Goal: Task Accomplishment & Management: Complete application form

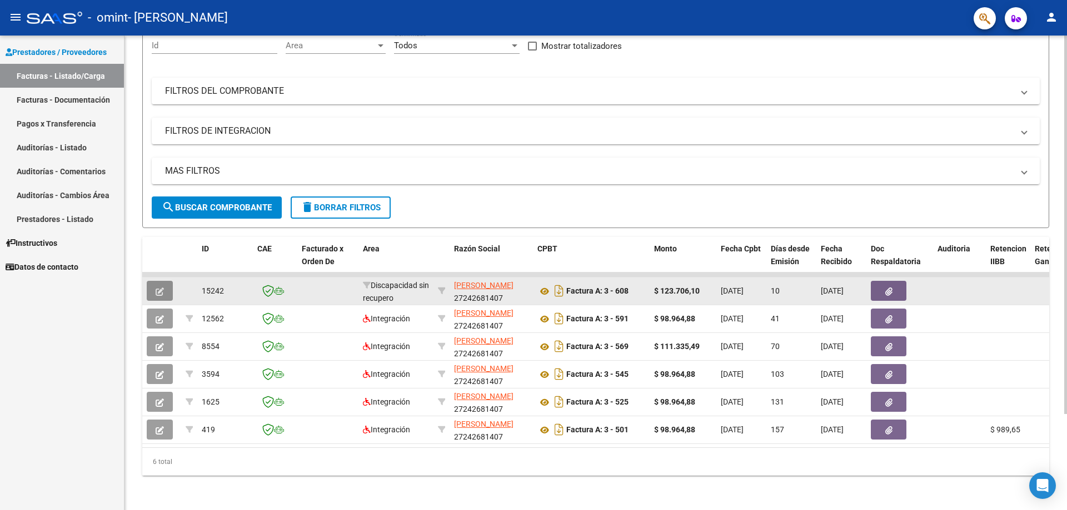
click at [157, 288] on icon "button" at bounding box center [160, 292] width 8 height 8
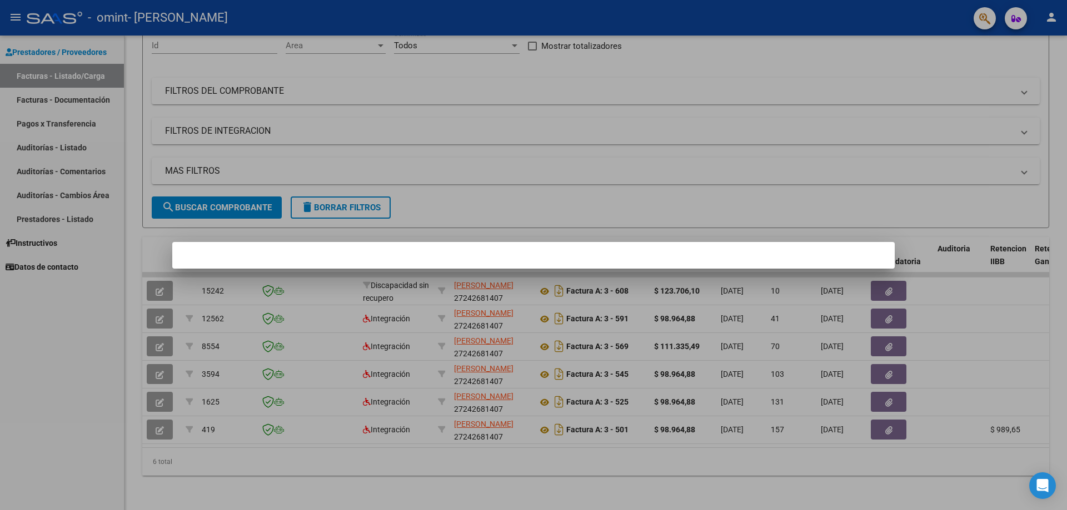
click at [741, 254] on mat-dialog-container at bounding box center [533, 255] width 722 height 27
click at [442, 172] on div at bounding box center [533, 255] width 1067 height 510
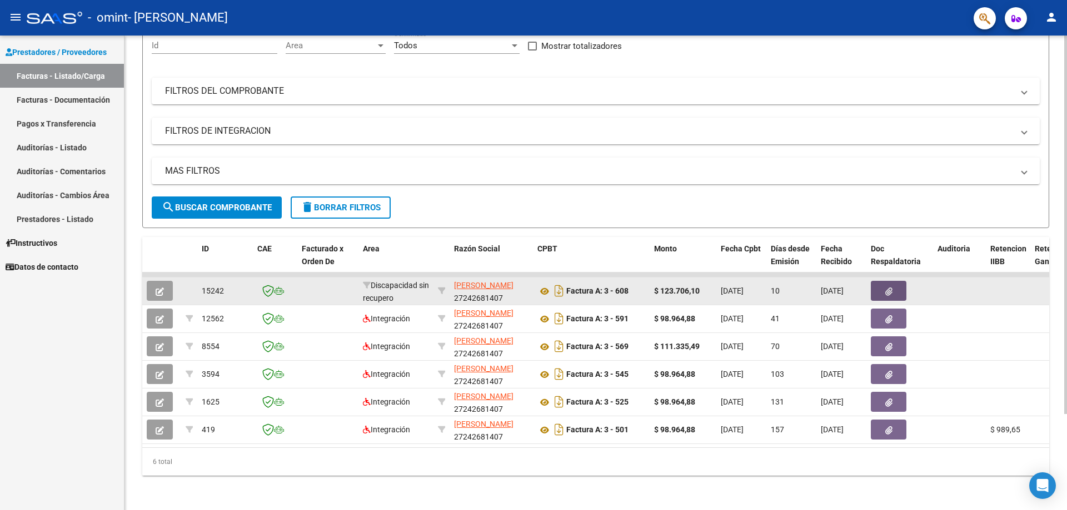
click at [885, 288] on icon "button" at bounding box center [888, 292] width 7 height 8
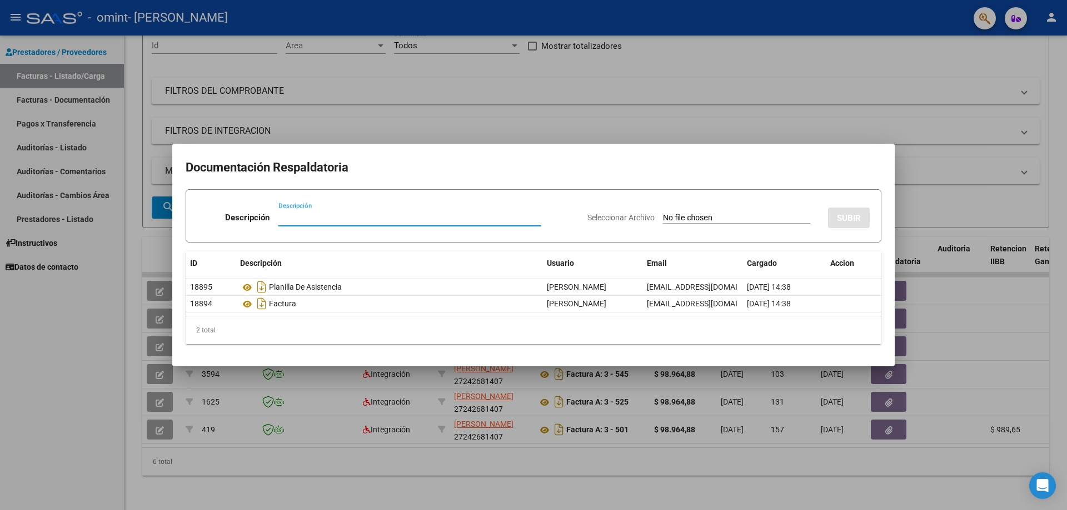
click at [84, 327] on div at bounding box center [533, 255] width 1067 height 510
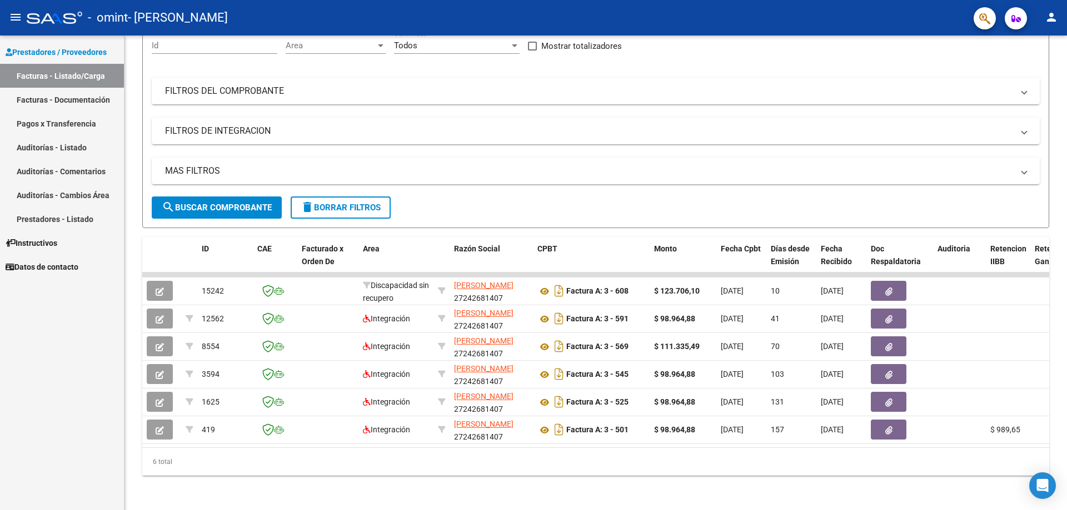
click at [87, 74] on link "Facturas - Listado/Carga" at bounding box center [62, 76] width 124 height 24
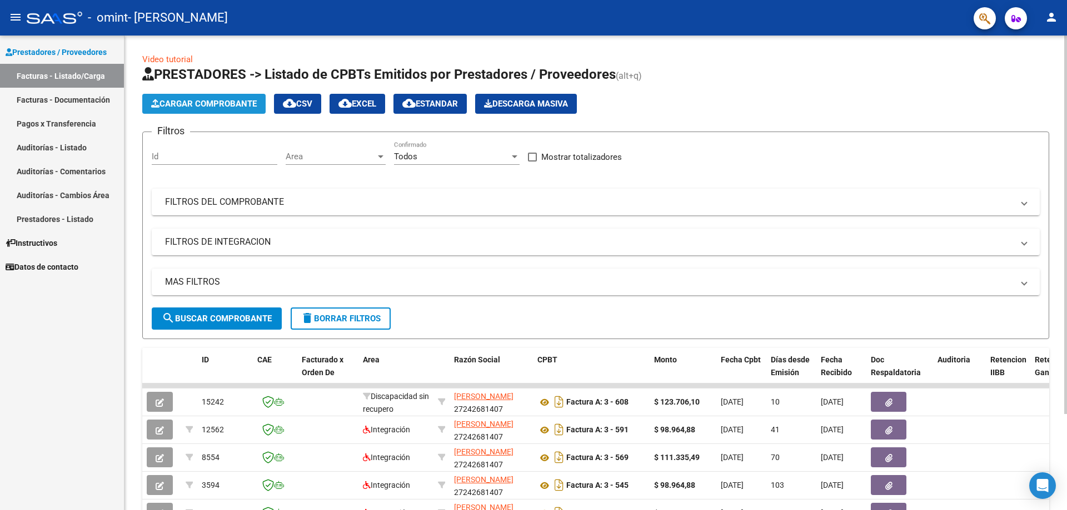
click at [226, 103] on span "Cargar Comprobante" at bounding box center [204, 104] width 106 height 10
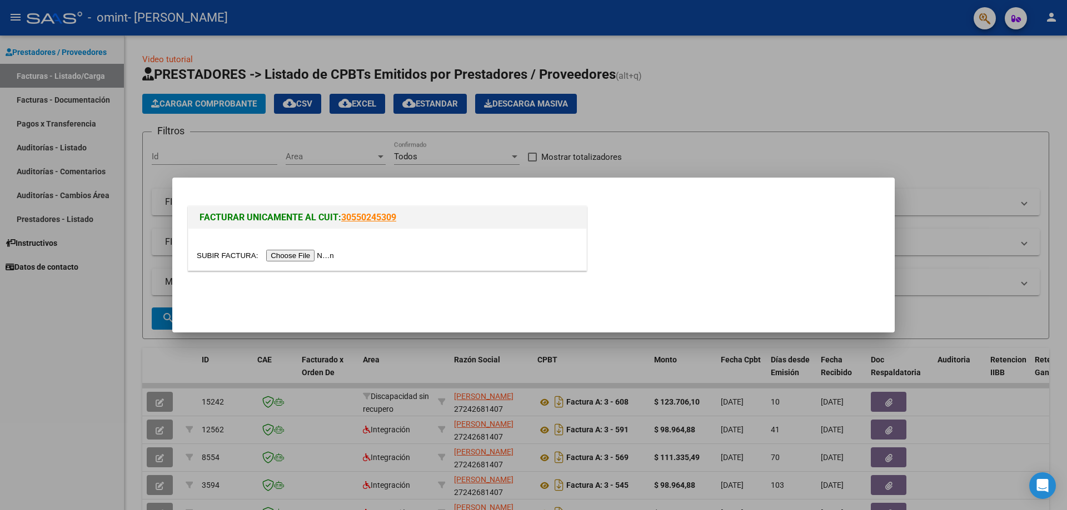
click at [309, 257] on input "file" at bounding box center [267, 256] width 141 height 12
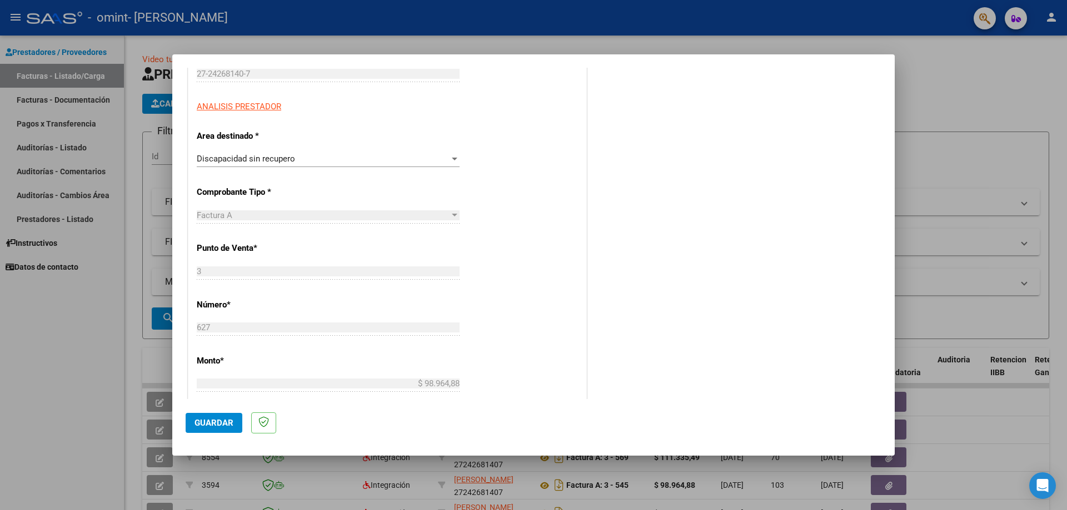
scroll to position [167, 0]
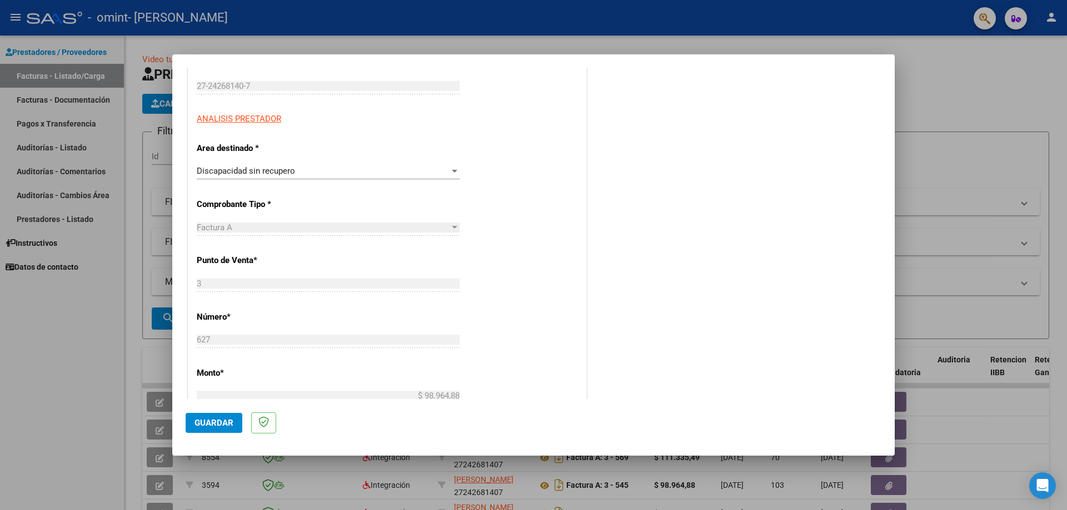
click at [403, 166] on div "Discapacidad sin recupero Seleccionar Area" at bounding box center [328, 171] width 263 height 17
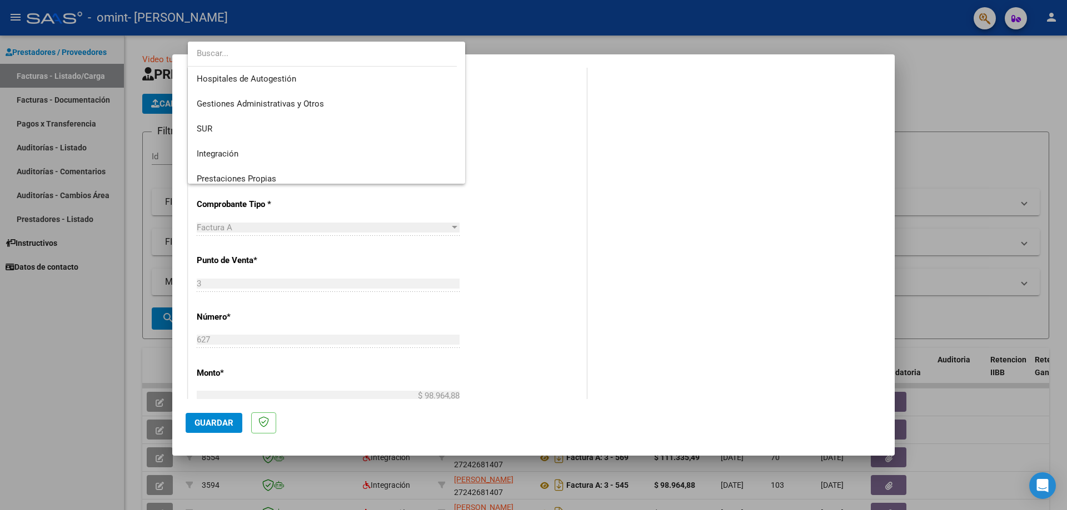
scroll to position [83, 0]
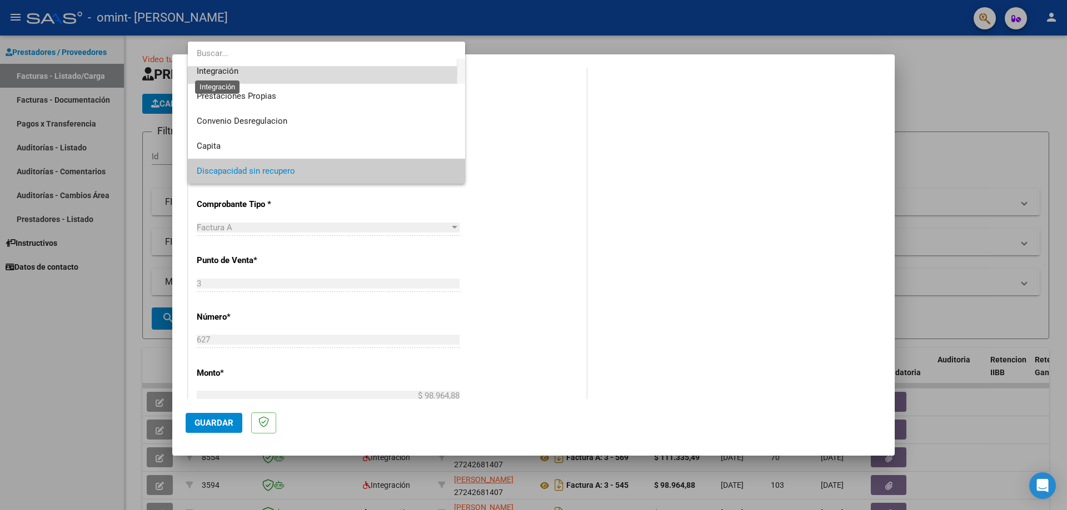
click at [222, 72] on span "Integración" at bounding box center [218, 71] width 42 height 10
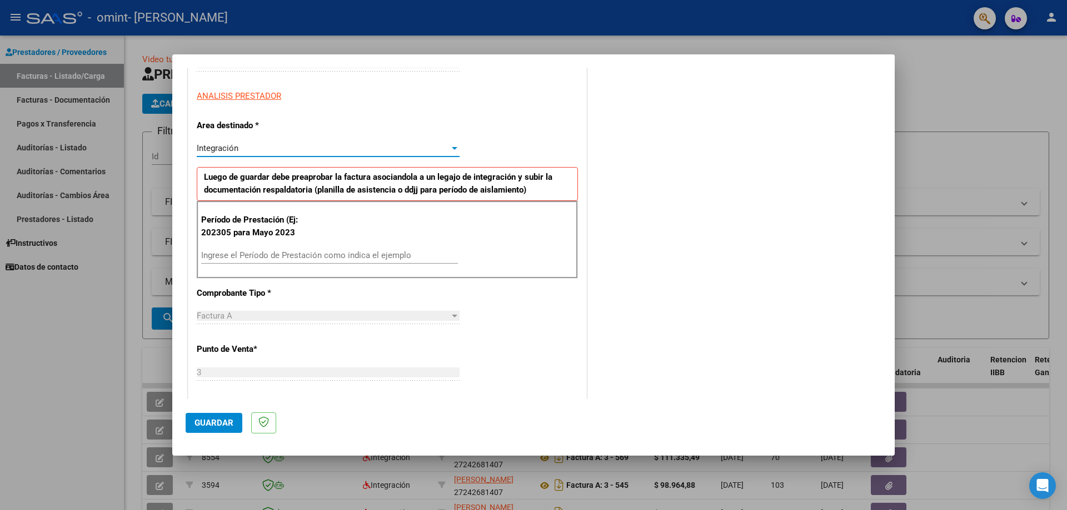
scroll to position [222, 0]
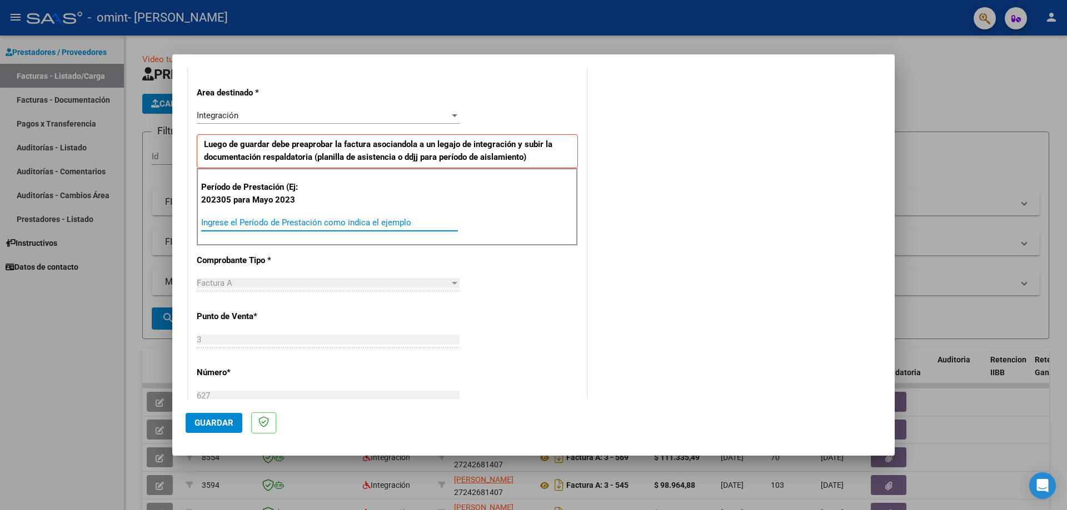
click at [327, 219] on input "Ingrese el Período de Prestación como indica el ejemplo" at bounding box center [329, 223] width 257 height 10
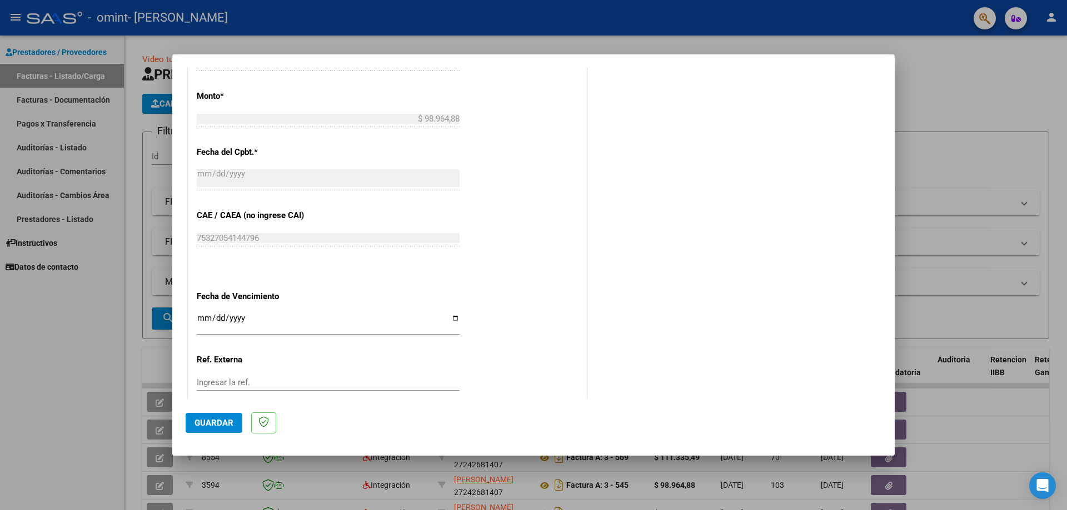
scroll to position [611, 0]
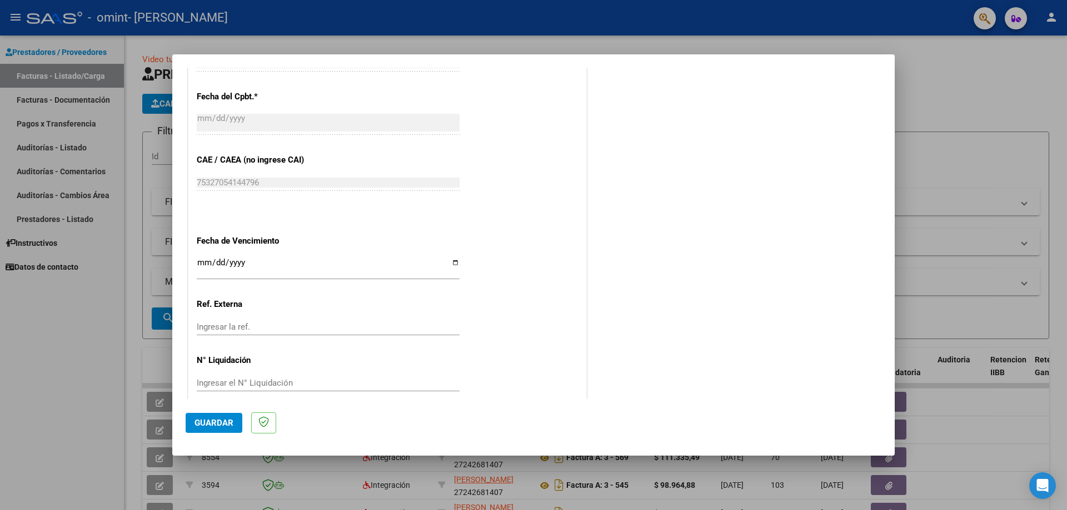
type input "202507"
click at [204, 262] on input "Ingresar la fecha" at bounding box center [328, 267] width 263 height 18
type input "[DATE]"
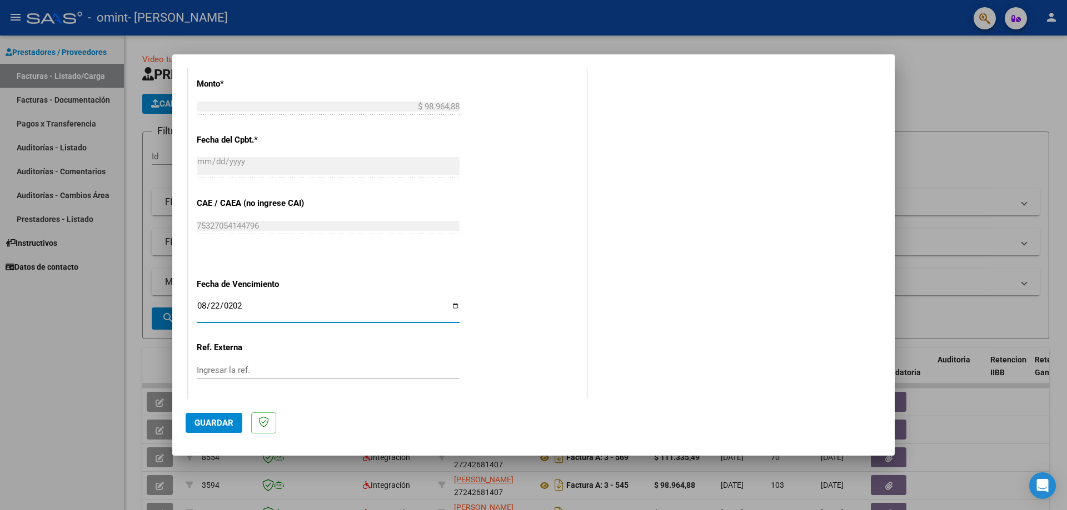
scroll to position [625, 0]
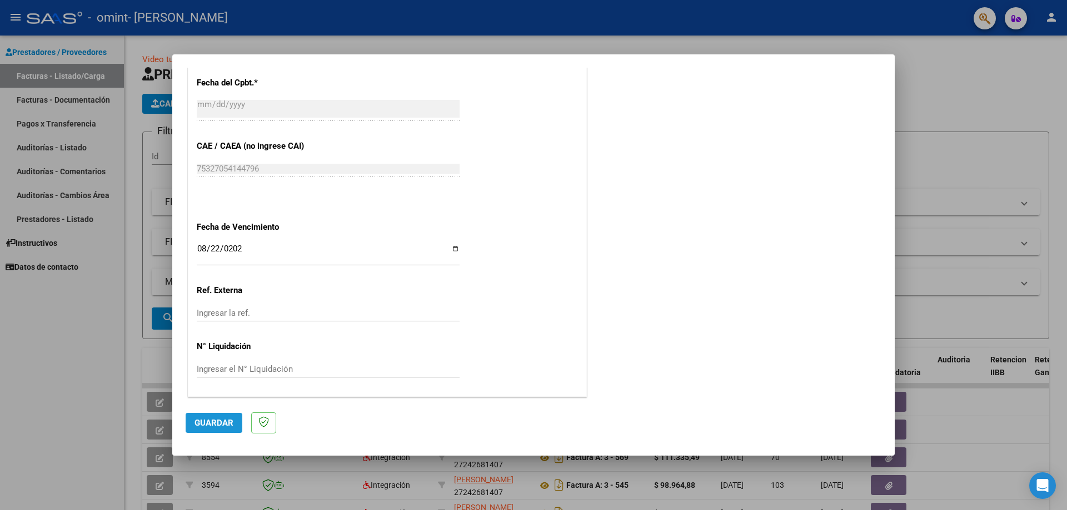
click at [221, 421] on span "Guardar" at bounding box center [213, 423] width 39 height 10
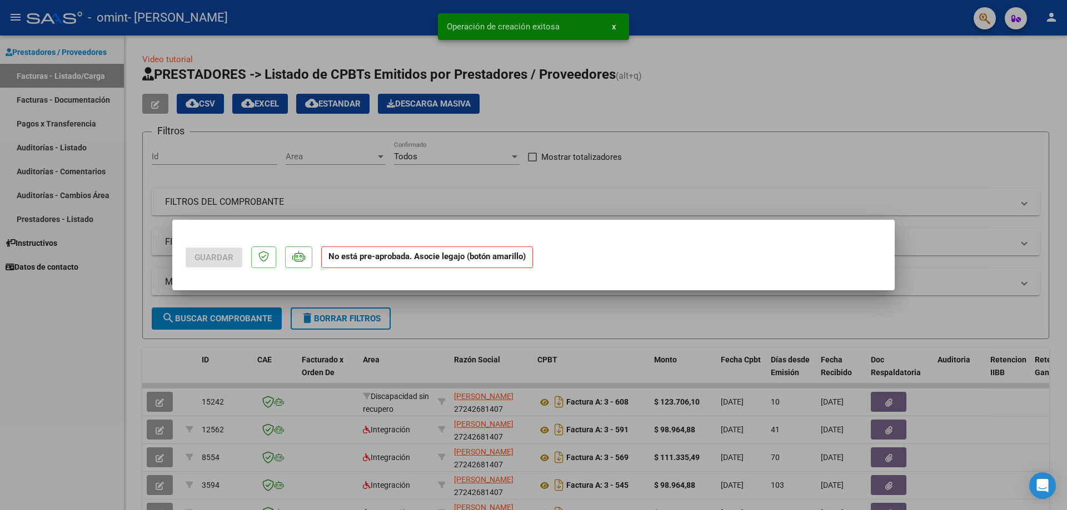
scroll to position [0, 0]
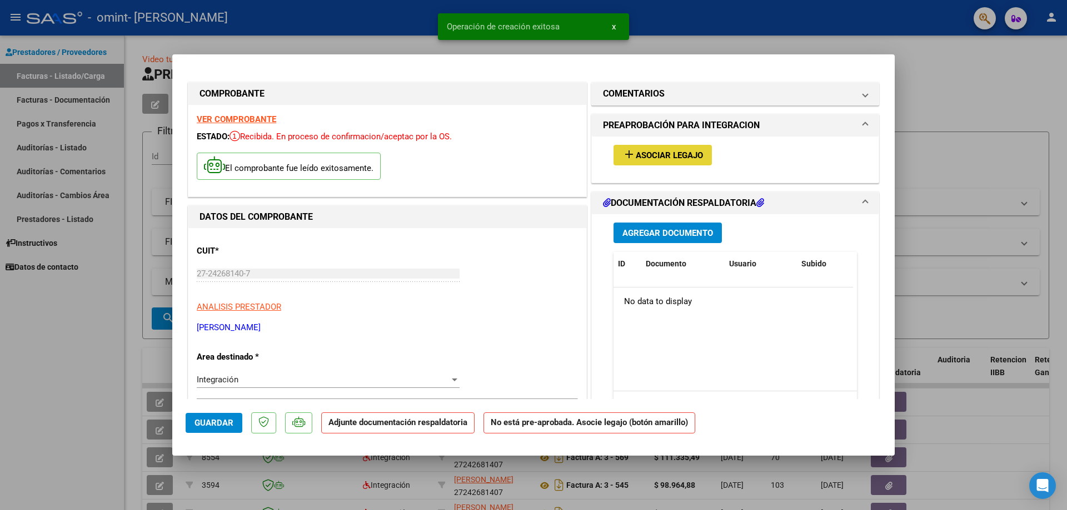
click at [667, 150] on span "add Asociar Legajo" at bounding box center [662, 155] width 81 height 10
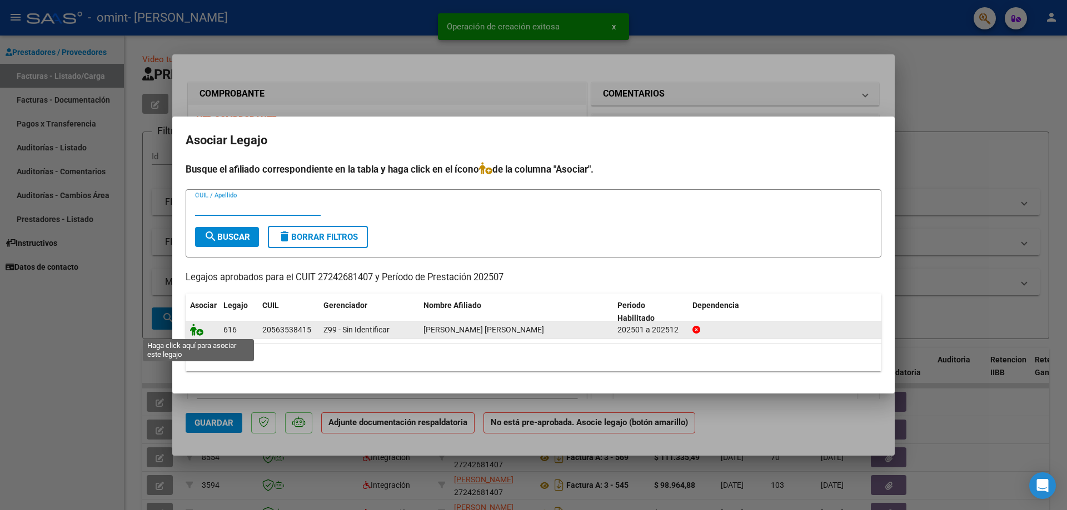
click at [199, 330] on icon at bounding box center [196, 330] width 13 height 12
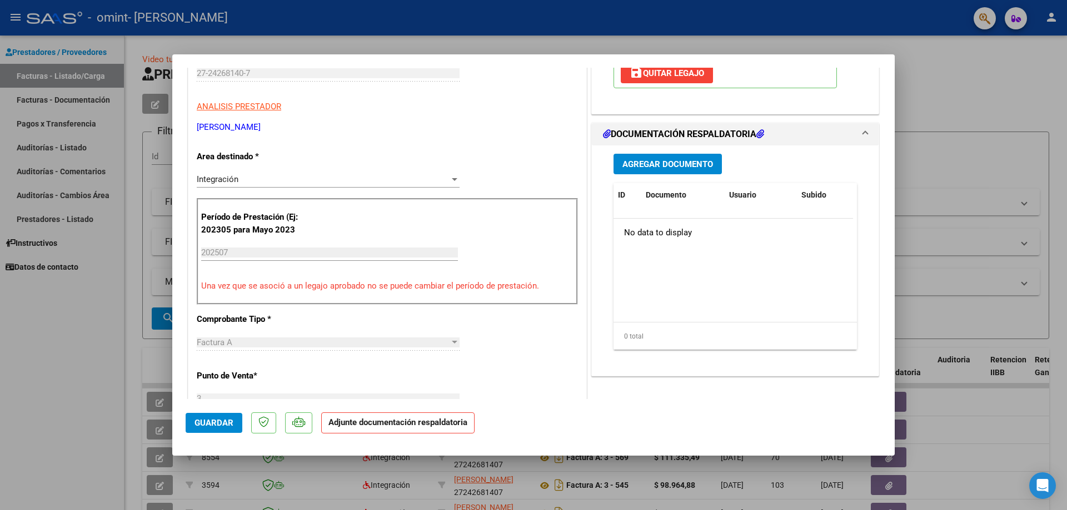
scroll to position [222, 0]
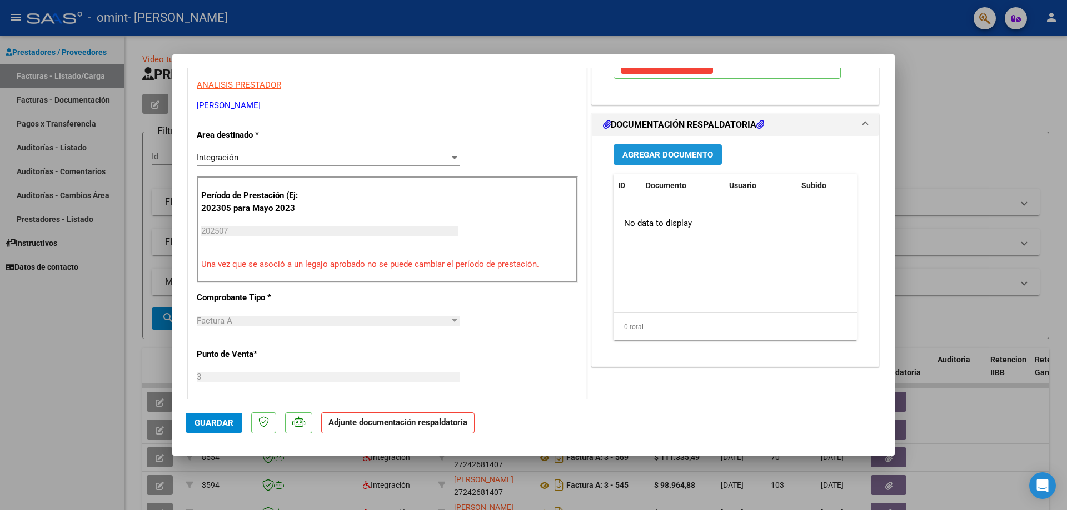
click at [642, 148] on button "Agregar Documento" at bounding box center [667, 154] width 108 height 21
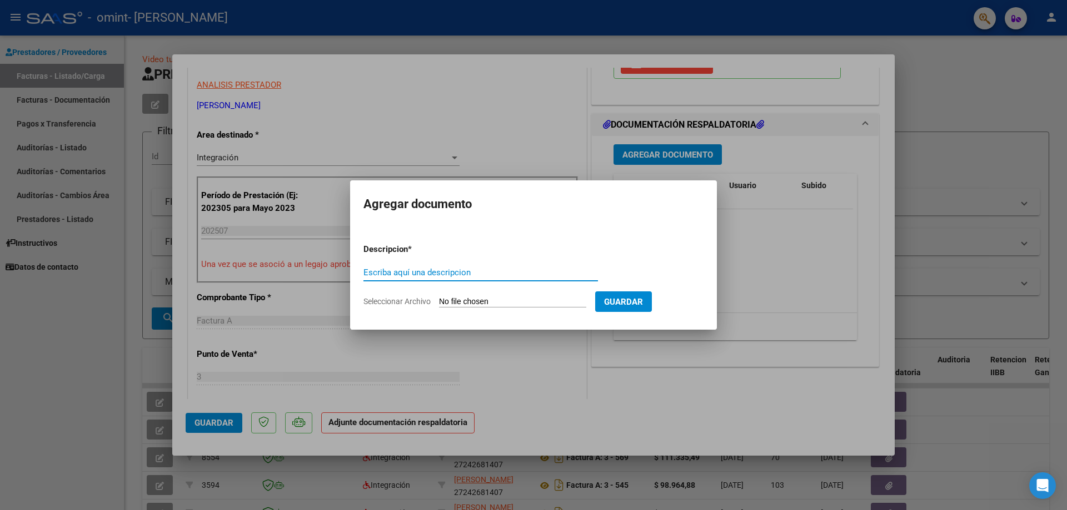
click at [410, 277] on input "Escriba aquí una descripcion" at bounding box center [480, 273] width 234 height 10
type input "FACTURA"
click at [458, 299] on input "Seleccionar Archivo" at bounding box center [512, 302] width 147 height 11
type input "C:\fakepath\27242681407_001_00003_00000627.pdf"
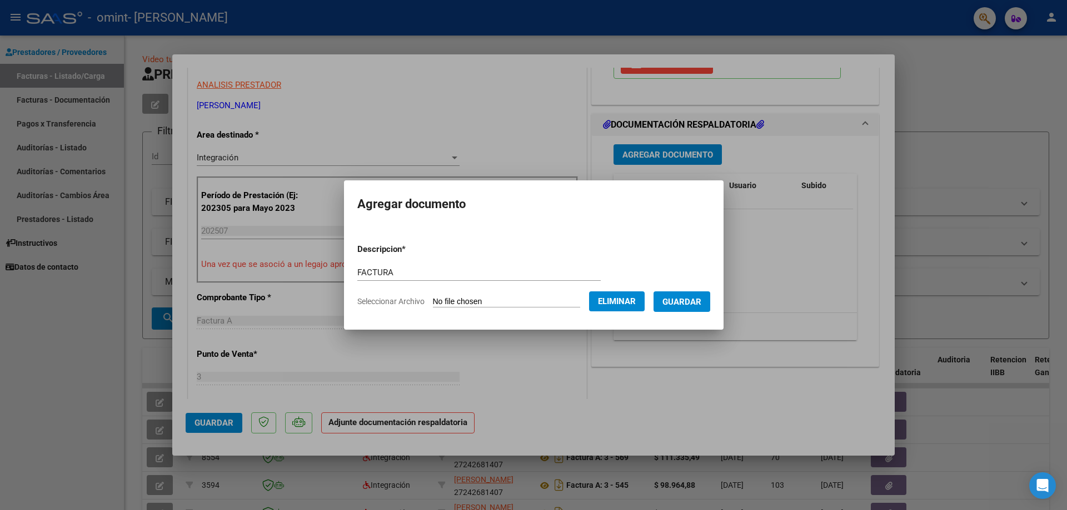
click at [693, 302] on span "Guardar" at bounding box center [681, 302] width 39 height 10
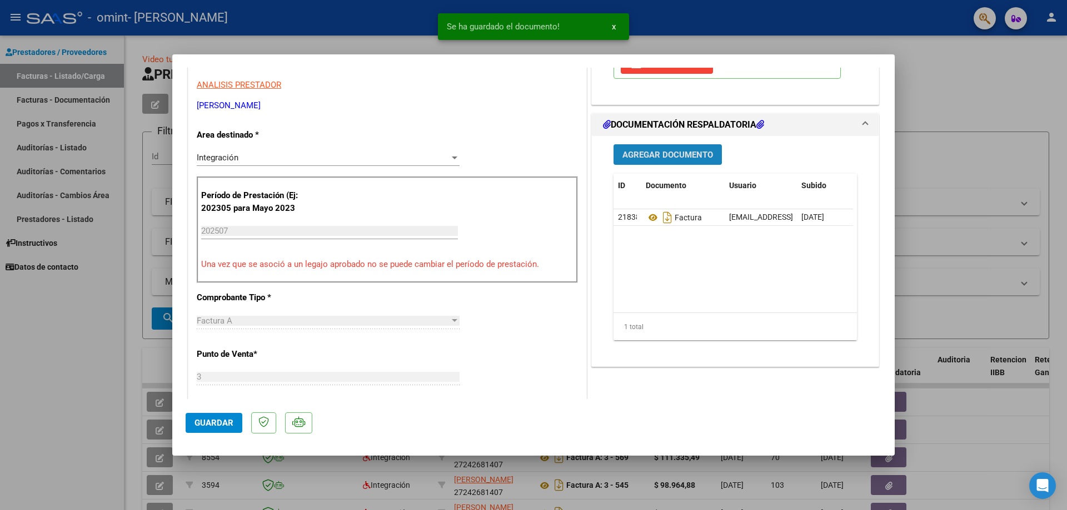
click at [652, 155] on span "Agregar Documento" at bounding box center [667, 155] width 91 height 10
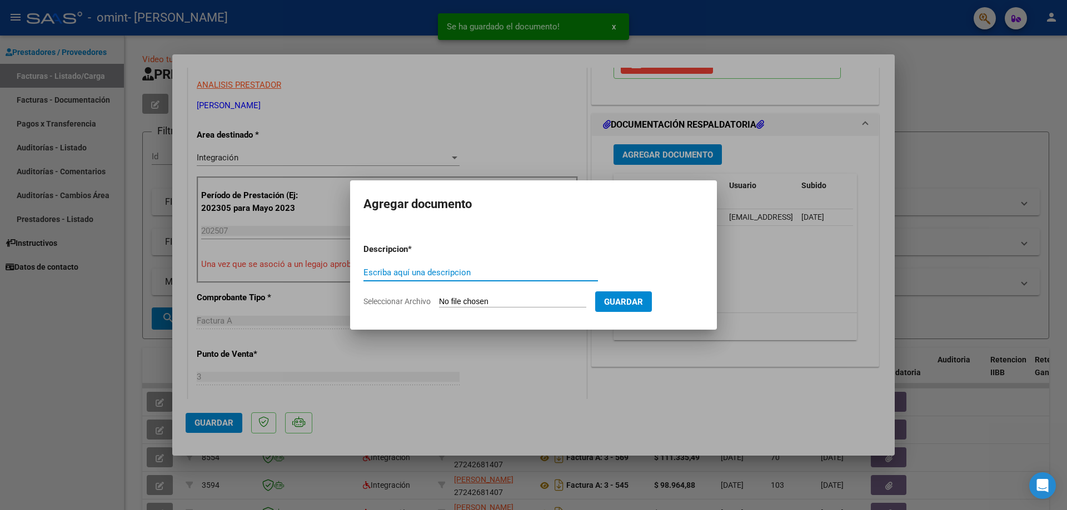
click at [484, 271] on input "Escriba aquí una descripcion" at bounding box center [480, 273] width 234 height 10
type input "PLANILLA DE ASISTENCIA"
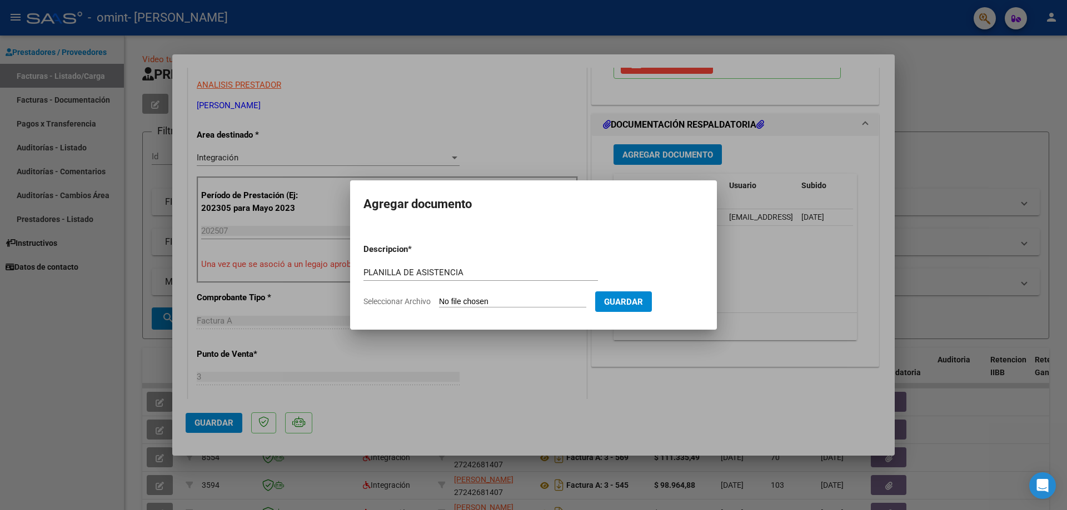
click at [562, 299] on input "Seleccionar Archivo" at bounding box center [512, 302] width 147 height 11
type input "C:\fakepath\PA - 202507 - [PERSON_NAME].pdf"
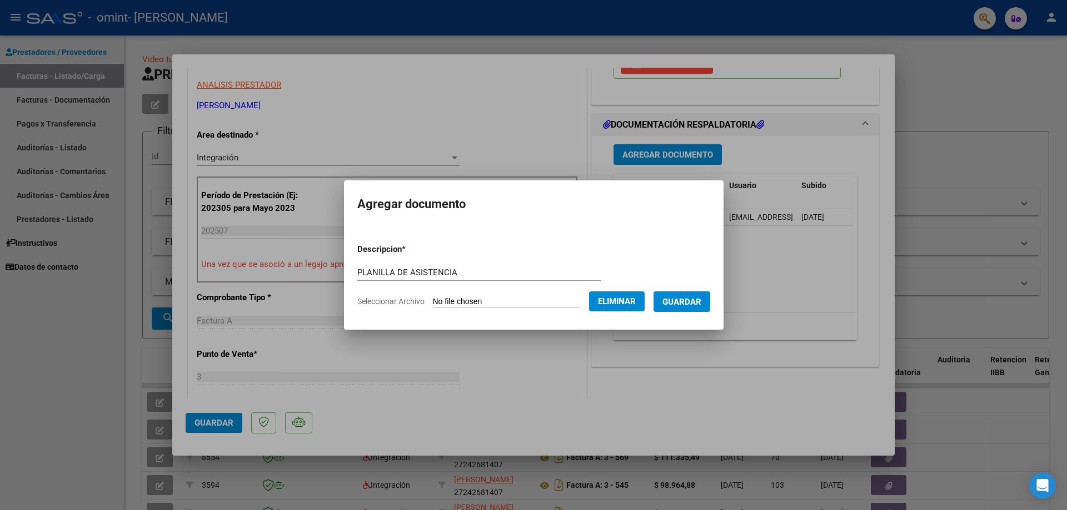
click at [613, 297] on span "Eliminar" at bounding box center [617, 302] width 38 height 10
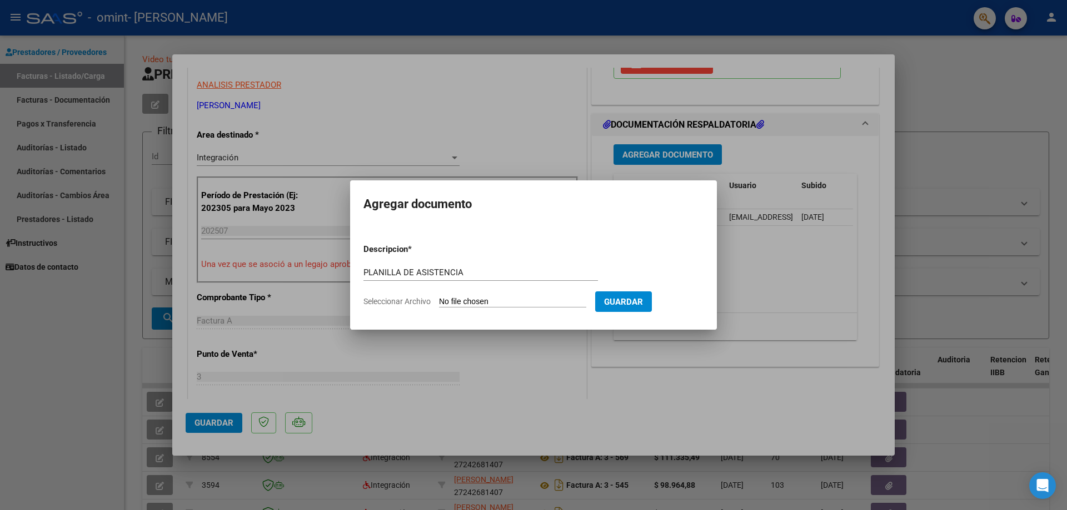
click at [517, 303] on input "Seleccionar Archivo" at bounding box center [512, 302] width 147 height 11
type input "C:\fakepath\PA - 202507 - [PERSON_NAME].pdf"
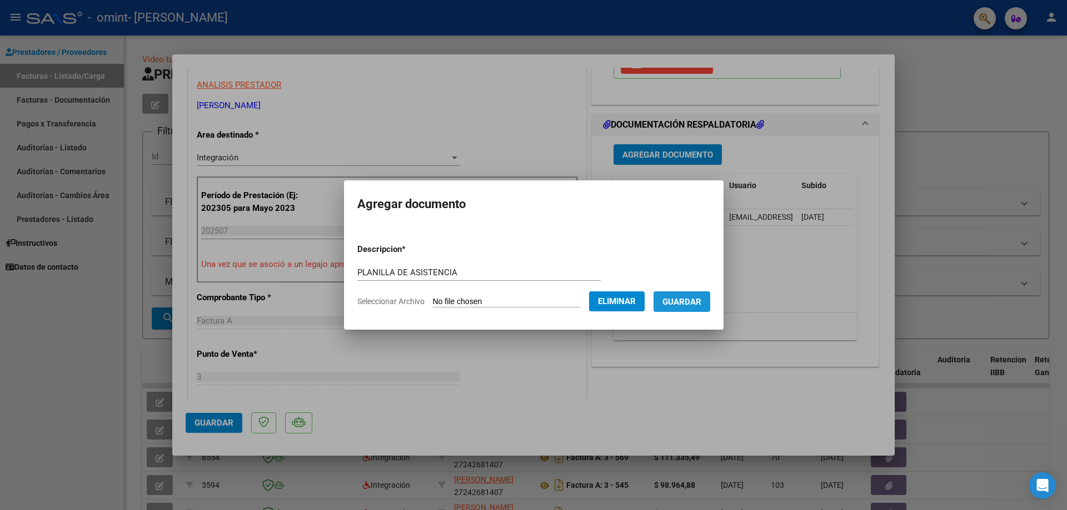
click at [689, 301] on span "Guardar" at bounding box center [681, 302] width 39 height 10
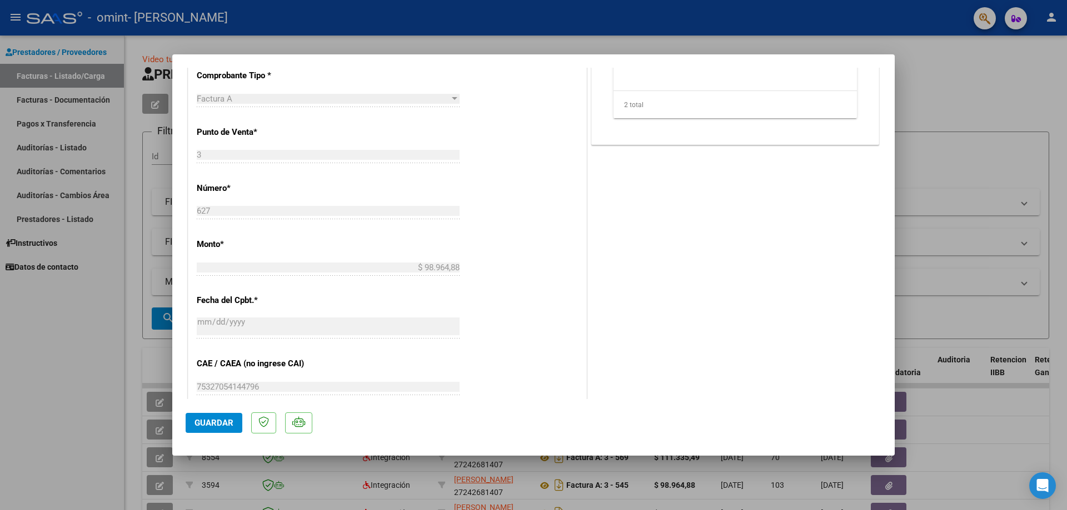
scroll to position [663, 0]
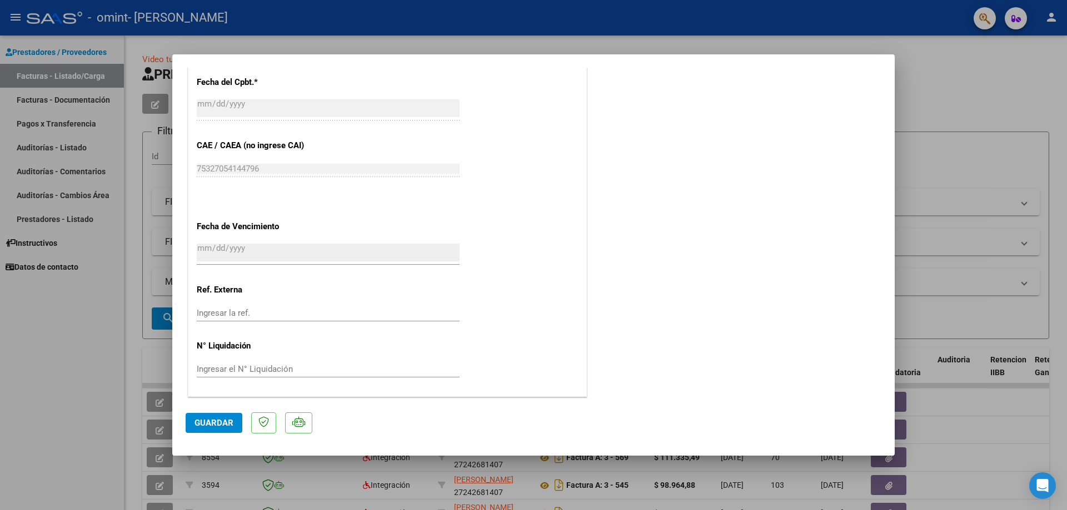
click at [214, 418] on button "Guardar" at bounding box center [214, 423] width 57 height 20
click at [62, 327] on div at bounding box center [533, 255] width 1067 height 510
type input "$ 0,00"
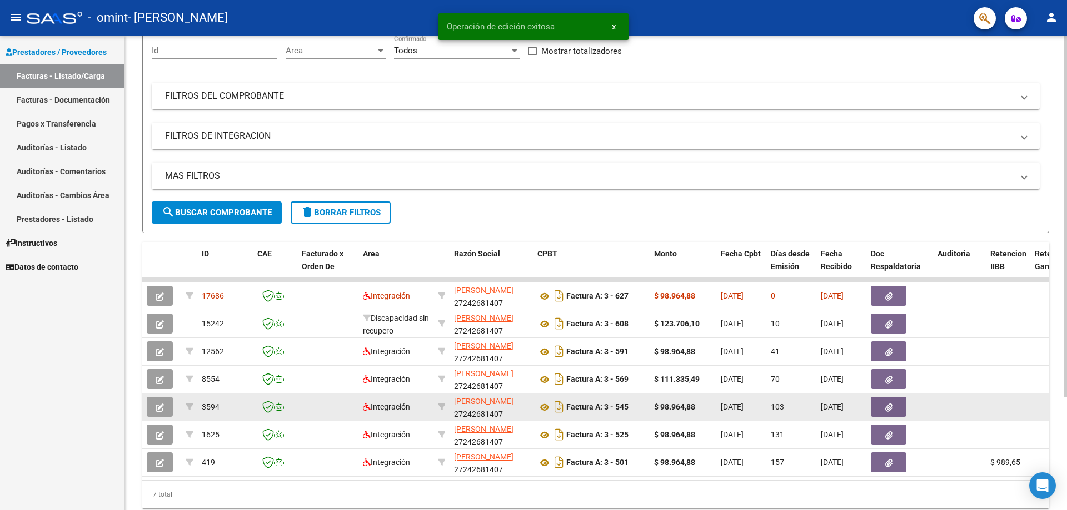
scroll to position [111, 0]
